Goal: Information Seeking & Learning: Check status

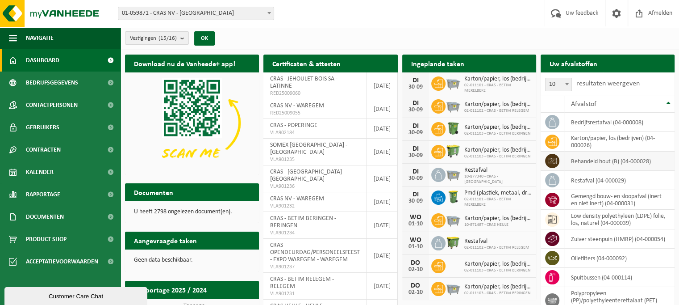
click at [604, 163] on td "behandeld hout (B) (04-000028)" at bounding box center [620, 160] width 110 height 19
click at [557, 160] on icon at bounding box center [552, 161] width 9 height 6
click at [318, 126] on td "CRAS - POPERINGE VLA902184" at bounding box center [316, 129] width 104 height 20
click at [308, 125] on span "CRAS - POPERINGE" at bounding box center [293, 125] width 47 height 7
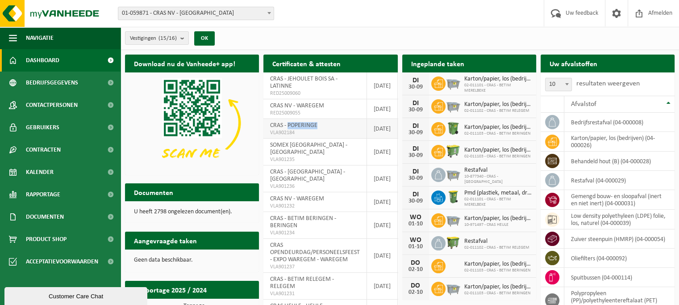
click at [308, 125] on span "CRAS - POPERINGE" at bounding box center [293, 125] width 47 height 7
click at [83, 75] on link "Bedrijfsgegevens" at bounding box center [60, 82] width 121 height 22
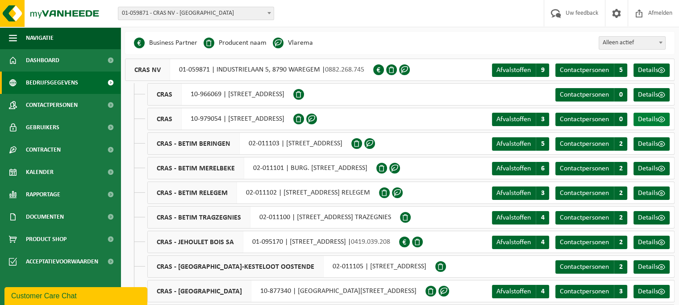
click at [645, 119] on span "Details" at bounding box center [648, 119] width 20 height 7
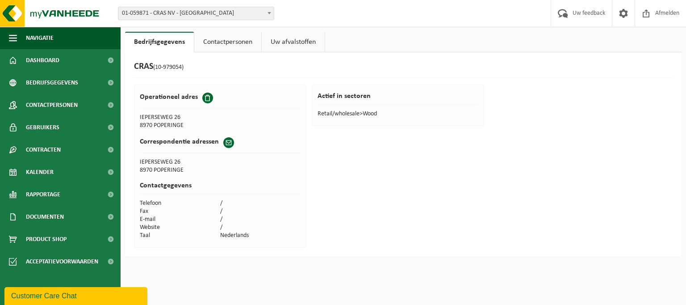
click at [223, 41] on link "Contactpersonen" at bounding box center [227, 42] width 67 height 21
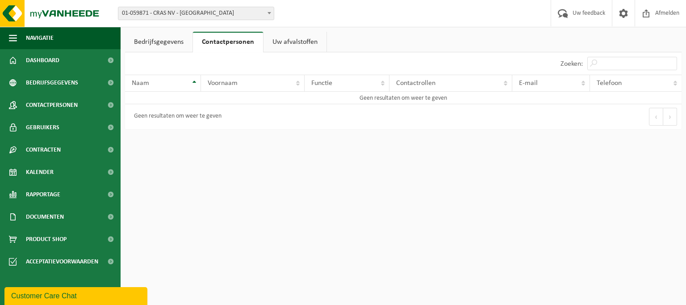
click at [268, 41] on link "Uw afvalstoffen" at bounding box center [295, 42] width 63 height 21
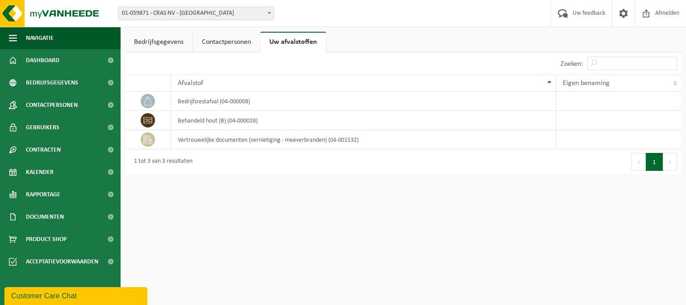
click at [230, 39] on link "Contactpersonen" at bounding box center [226, 42] width 67 height 21
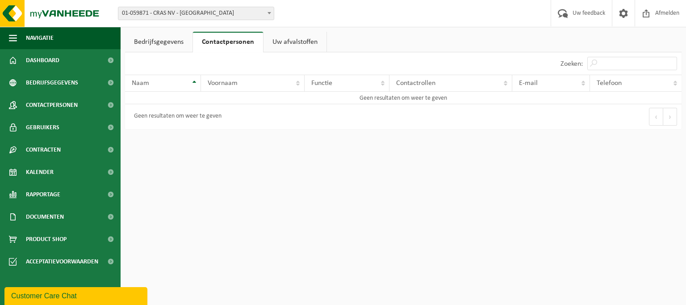
click at [180, 40] on link "Bedrijfsgegevens" at bounding box center [158, 42] width 67 height 21
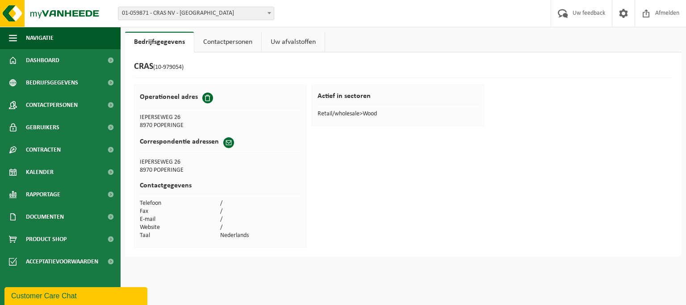
click at [279, 41] on link "Uw afvalstoffen" at bounding box center [293, 42] width 63 height 21
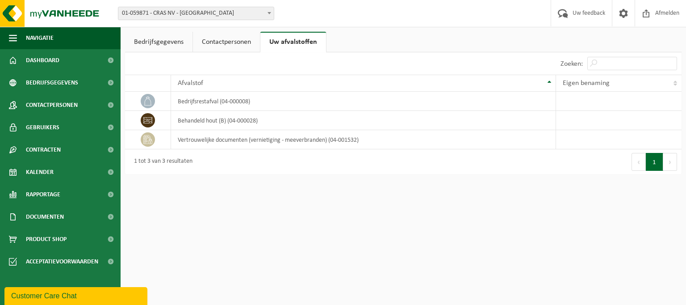
click at [163, 42] on link "Bedrijfsgegevens" at bounding box center [158, 42] width 67 height 21
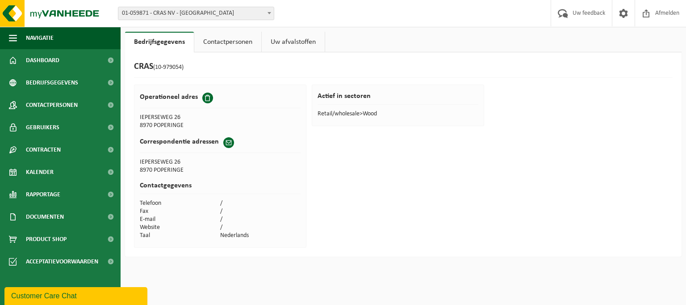
click at [179, 9] on span "01-059871 - CRAS NV - [GEOGRAPHIC_DATA]" at bounding box center [195, 13] width 155 height 13
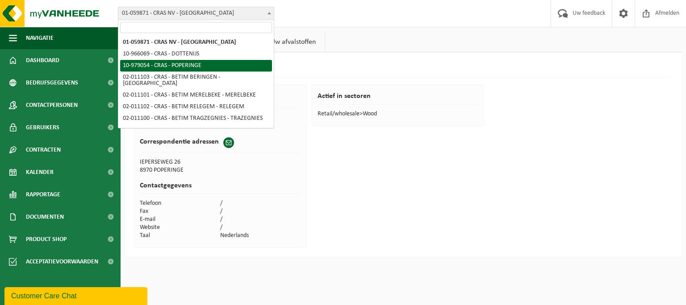
select select "160467"
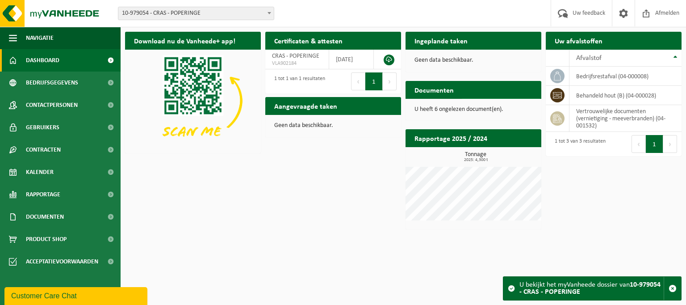
click at [531, 98] on span at bounding box center [532, 107] width 18 height 18
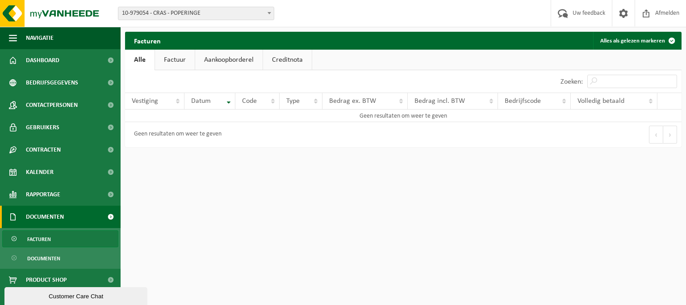
click at [180, 63] on link "Factuur" at bounding box center [175, 60] width 40 height 21
click at [218, 63] on link "Aankoopborderel" at bounding box center [229, 60] width 67 height 21
click at [280, 62] on link "Creditnota" at bounding box center [291, 60] width 49 height 21
click at [143, 64] on link "Alle" at bounding box center [139, 60] width 29 height 21
drag, startPoint x: 122, startPoint y: 46, endPoint x: 136, endPoint y: 43, distance: 13.8
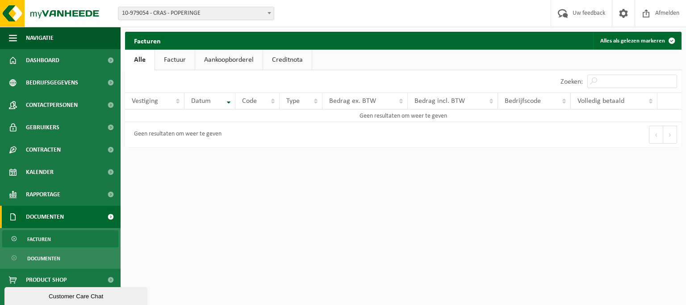
drag, startPoint x: 136, startPoint y: 43, endPoint x: 350, endPoint y: 61, distance: 214.7
click at [350, 61] on ul "Alle Factuur Aankoopborderel Creditnota" at bounding box center [403, 60] width 557 height 21
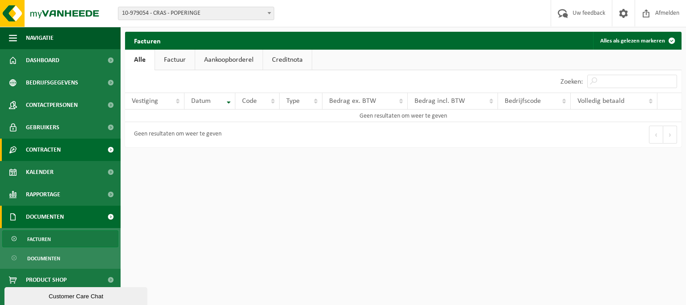
click at [39, 147] on span "Contracten" at bounding box center [43, 149] width 35 height 22
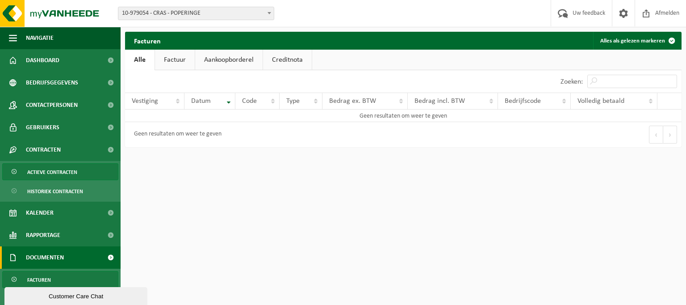
click at [43, 167] on span "Actieve contracten" at bounding box center [52, 171] width 50 height 17
